Goal: Task Accomplishment & Management: Manage account settings

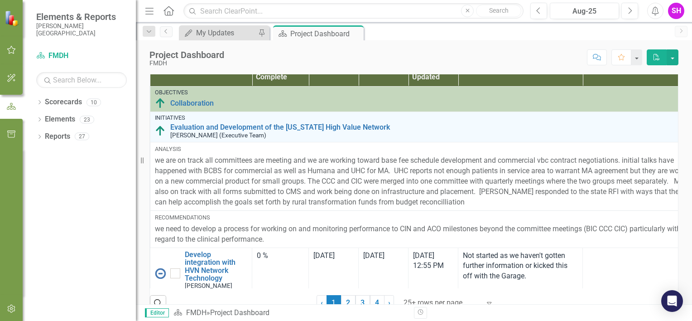
scroll to position [688, 0]
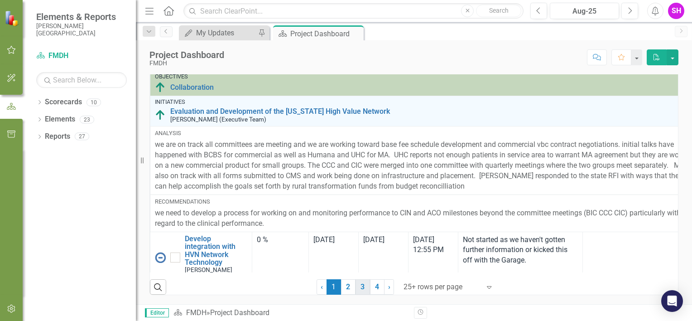
click at [364, 287] on link "3" at bounding box center [363, 286] width 14 height 15
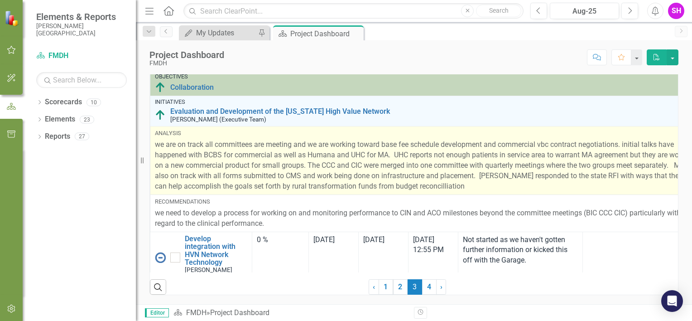
checkbox input "true"
checkbox input "false"
checkbox input "true"
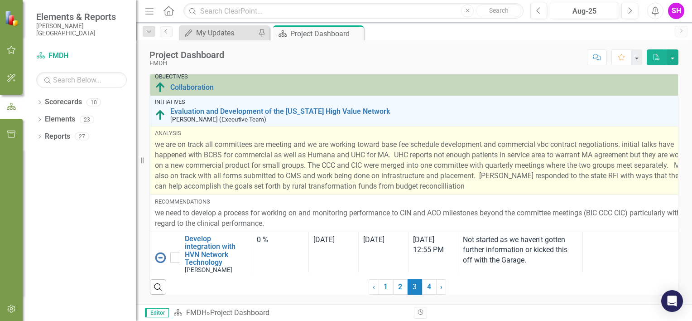
checkbox input "true"
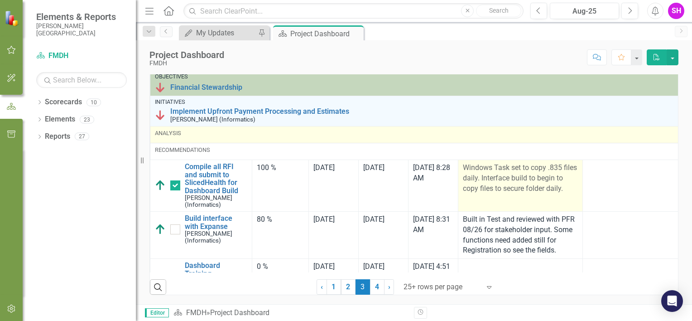
click at [508, 189] on p "Windows Task set to copy .835 files daily. Interface build to begin to copy fil…" at bounding box center [520, 178] width 115 height 31
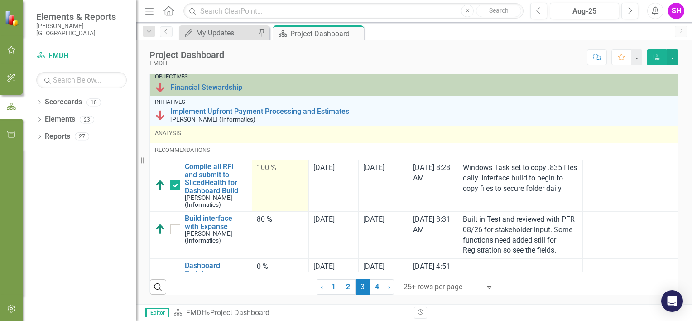
click at [265, 178] on td "100 %" at bounding box center [280, 186] width 57 height 52
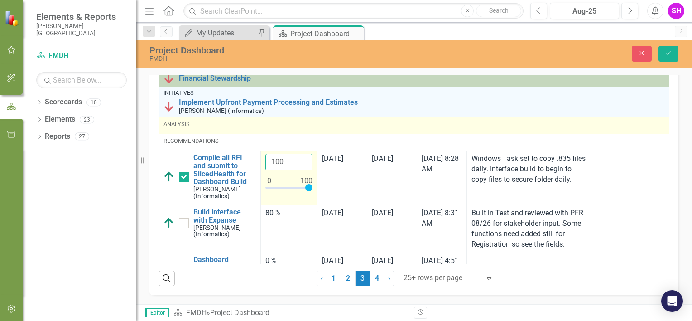
drag, startPoint x: 288, startPoint y: 198, endPoint x: 266, endPoint y: 199, distance: 21.8
click at [266, 170] on input "100" at bounding box center [288, 162] width 47 height 17
type input "90"
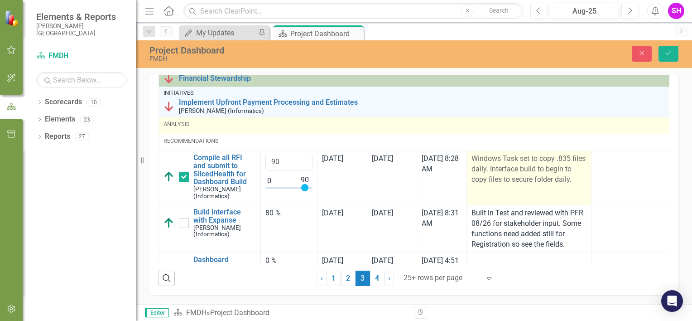
click at [525, 205] on td "Windows Task set to copy .835 files daily. Interface build to begin to copy fil…" at bounding box center [529, 178] width 125 height 54
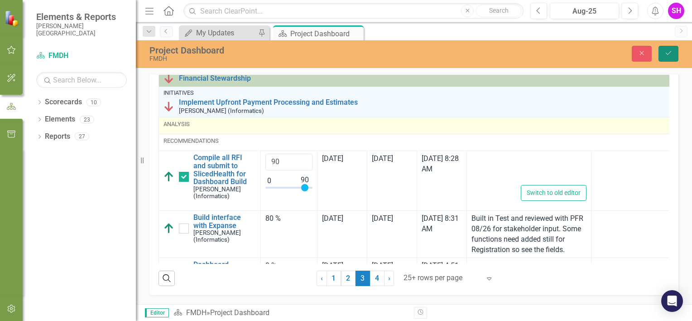
type textarea "<p>Windows Task set to copy .835 files daily. Interface build to begin to copy …"
click at [667, 52] on icon "Save" at bounding box center [669, 53] width 8 height 6
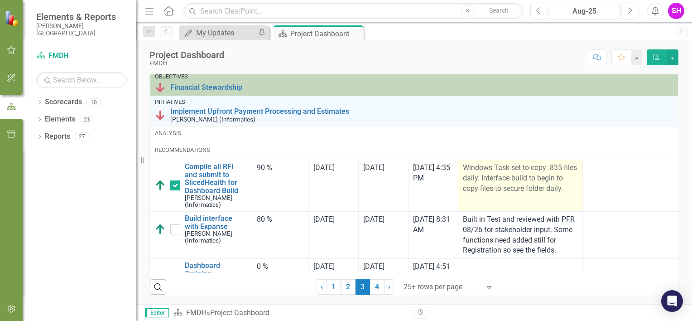
click at [515, 178] on p "Windows Task set to copy .835 files daily. Interface build to begin to copy fil…" at bounding box center [520, 178] width 115 height 31
click at [514, 180] on p "Windows Task set to copy .835 files daily. Interface build to begin to copy fil…" at bounding box center [520, 178] width 115 height 31
click at [531, 181] on p "Windows Task set to copy .835 files daily. Interface build to begin to copy fil…" at bounding box center [520, 178] width 115 height 31
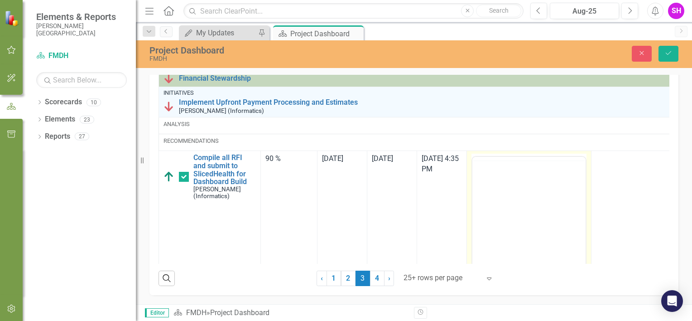
scroll to position [0, 0]
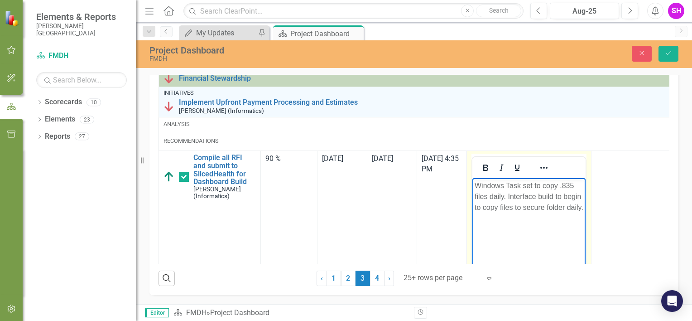
click at [508, 196] on p "Windows Task set to copy .835 files daily. Interface build to begin to copy fil…" at bounding box center [529, 196] width 109 height 33
drag, startPoint x: 511, startPoint y: 220, endPoint x: 474, endPoint y: 210, distance: 37.5
click at [475, 210] on p "Windows Task set to copy .835 files daily. Jaguar interface build to begin to c…" at bounding box center [529, 201] width 109 height 43
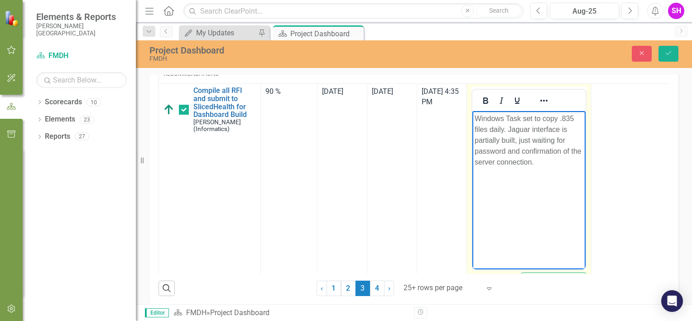
scroll to position [91, 0]
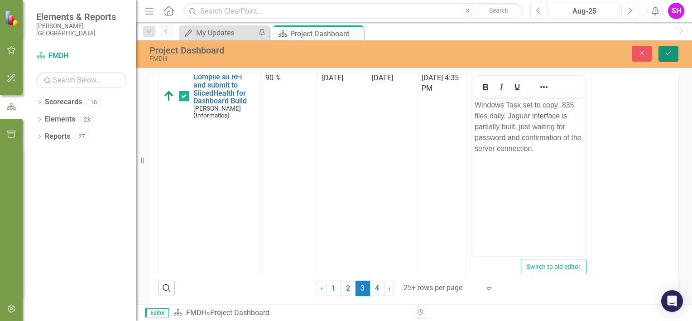
click at [667, 54] on icon "Save" at bounding box center [669, 53] width 8 height 6
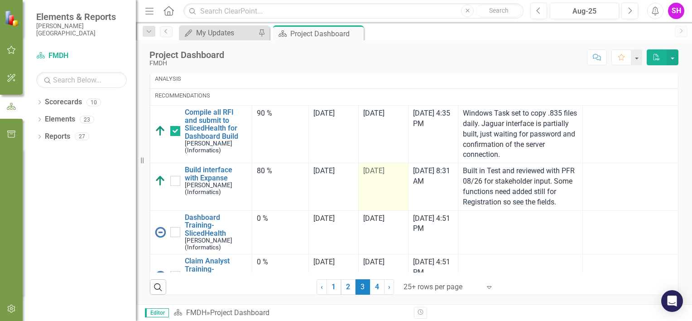
scroll to position [0, 0]
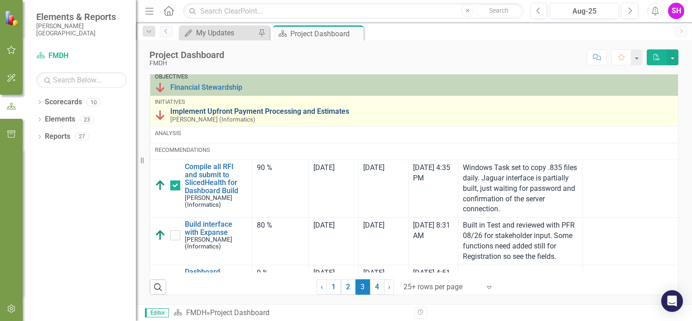
click at [185, 111] on link "Implement Upfront Payment Processing and Estimates" at bounding box center [436, 111] width 532 height 8
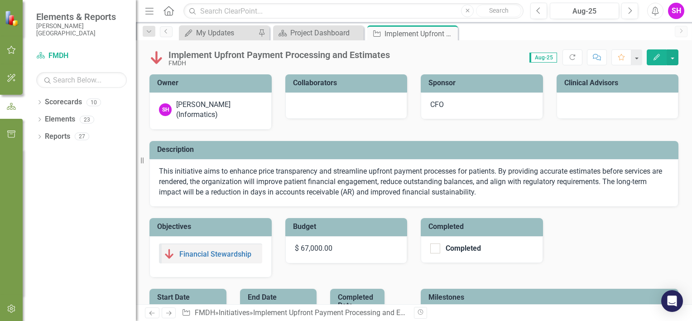
checkbox input "true"
click at [150, 55] on img at bounding box center [157, 57] width 14 height 14
click at [159, 56] on img at bounding box center [157, 57] width 14 height 14
click at [300, 56] on div "Implement Upfront Payment Processing and Estimates" at bounding box center [280, 55] width 222 height 10
click at [158, 58] on img at bounding box center [157, 57] width 14 height 14
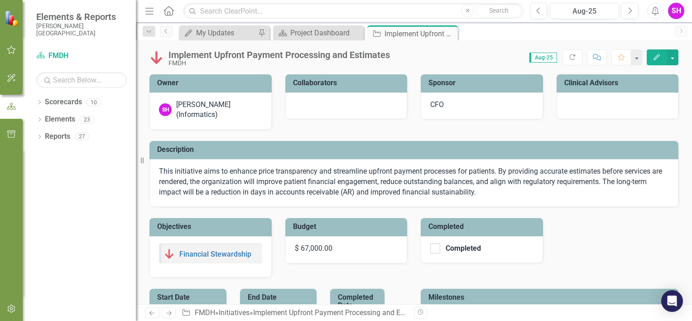
click at [158, 58] on img at bounding box center [157, 57] width 14 height 14
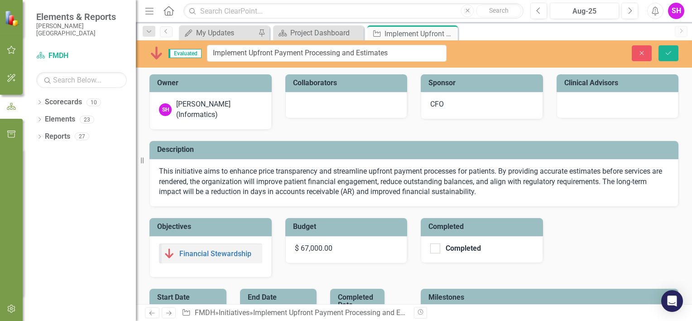
click at [188, 54] on span "Evaluated" at bounding box center [185, 53] width 33 height 9
click at [642, 50] on icon "Close" at bounding box center [642, 53] width 8 height 6
